Goal: Task Accomplishment & Management: Manage account settings

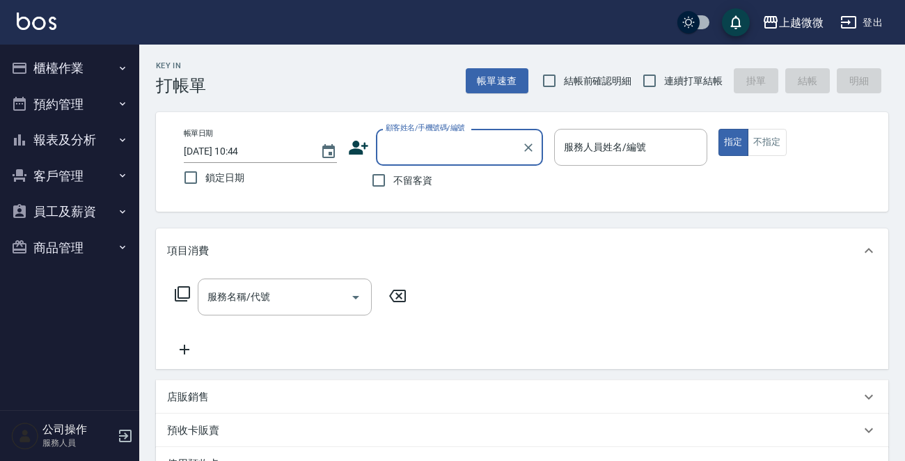
scroll to position [70, 0]
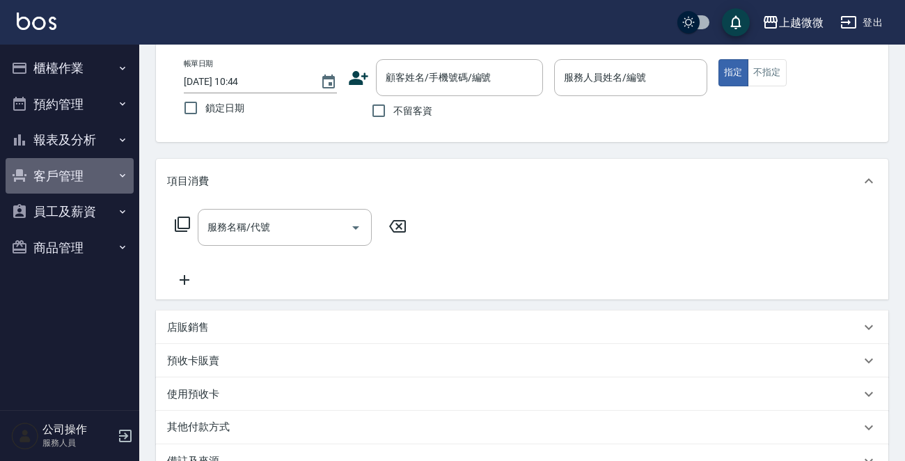
click at [90, 173] on button "客戶管理" at bounding box center [70, 176] width 128 height 36
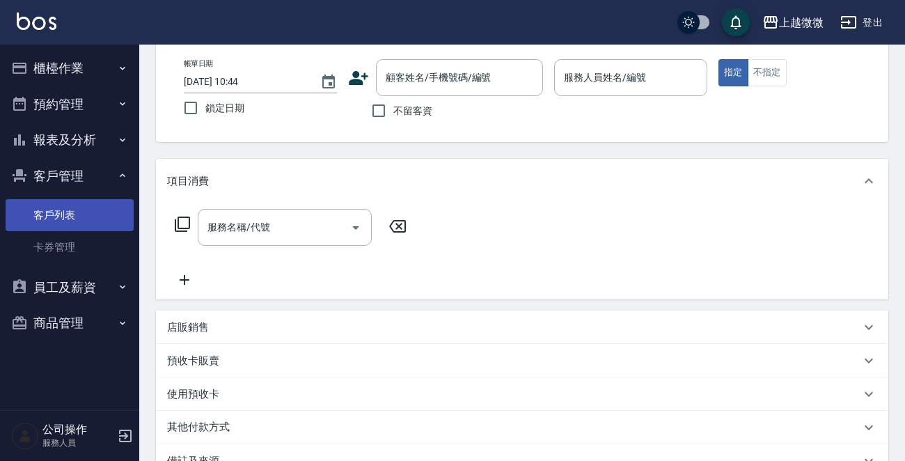
click at [63, 210] on link "客戶列表" at bounding box center [70, 215] width 128 height 32
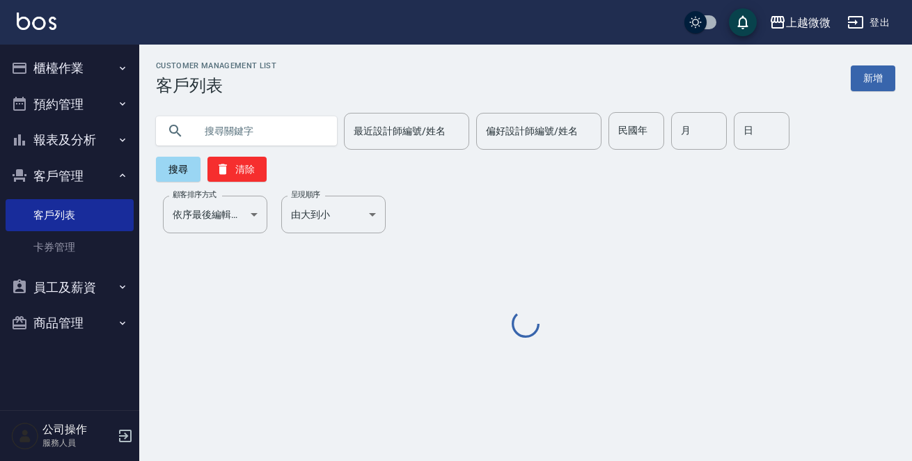
click at [215, 128] on input "text" at bounding box center [260, 131] width 131 height 38
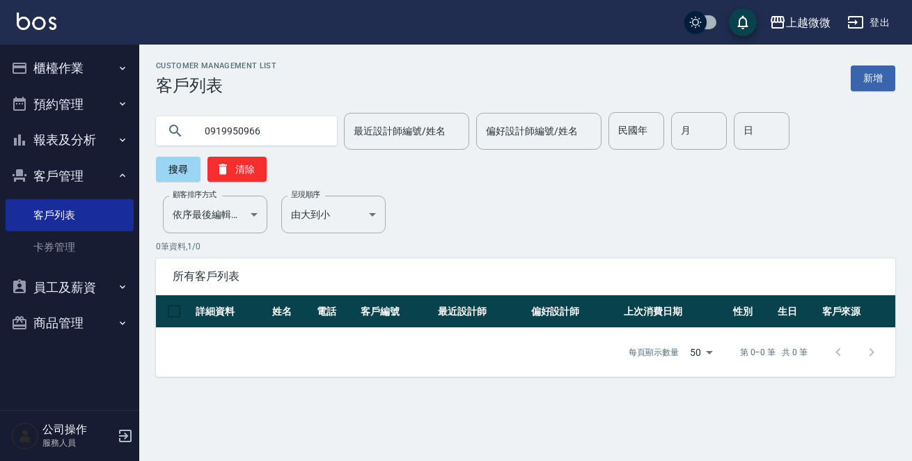
drag, startPoint x: 270, startPoint y: 135, endPoint x: 0, endPoint y: 61, distance: 280.3
click at [0, 83] on div "上越微微 登出 櫃檯作業 打帳單 帳單列表 現金收支登錄 材料自購登錄 掃碼打卡 預約管理 預約管理 單日預約紀錄 單週預約紀錄 報表及分析 報表目錄 店家日…" at bounding box center [456, 230] width 912 height 461
type input "可以改"
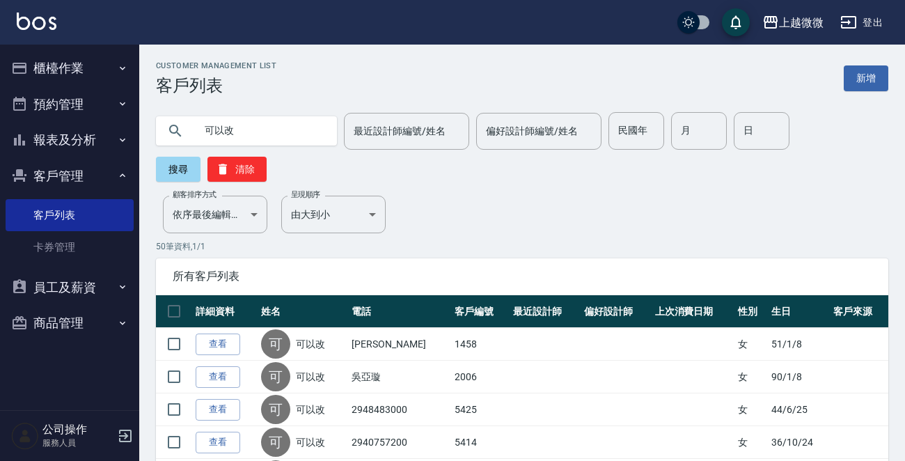
drag, startPoint x: 256, startPoint y: 133, endPoint x: 82, endPoint y: 111, distance: 175.5
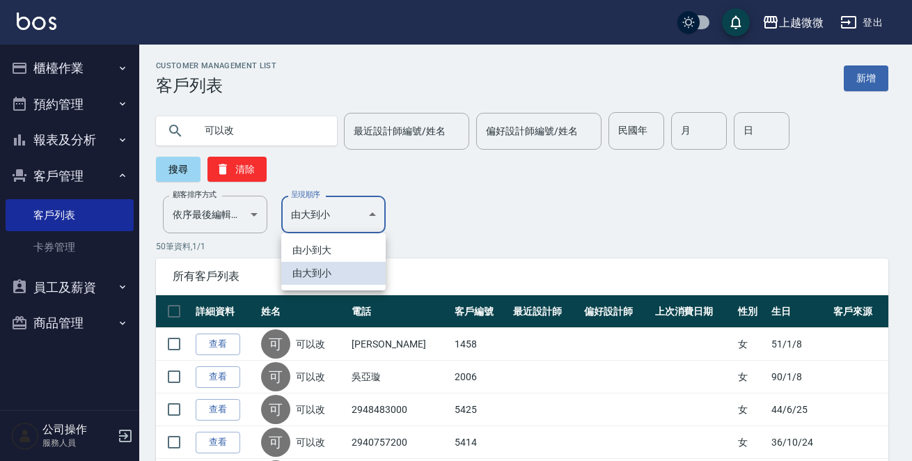
click at [322, 243] on li "由小到大" at bounding box center [333, 250] width 104 height 23
type input "ASC"
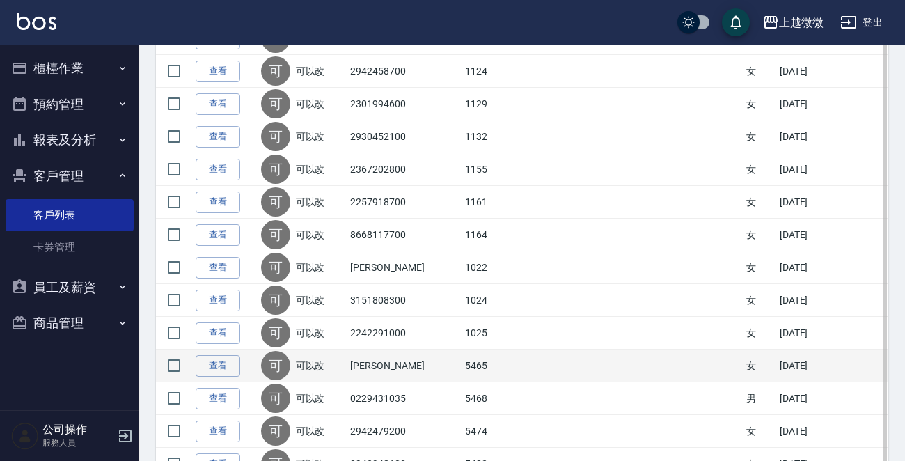
scroll to position [520, 0]
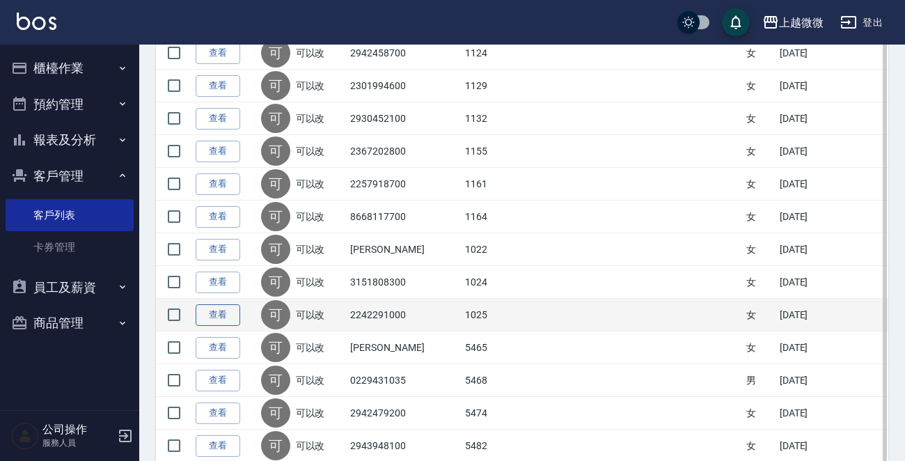
click at [224, 315] on link "查看" at bounding box center [218, 315] width 45 height 22
